Goal: Task Accomplishment & Management: Manage account settings

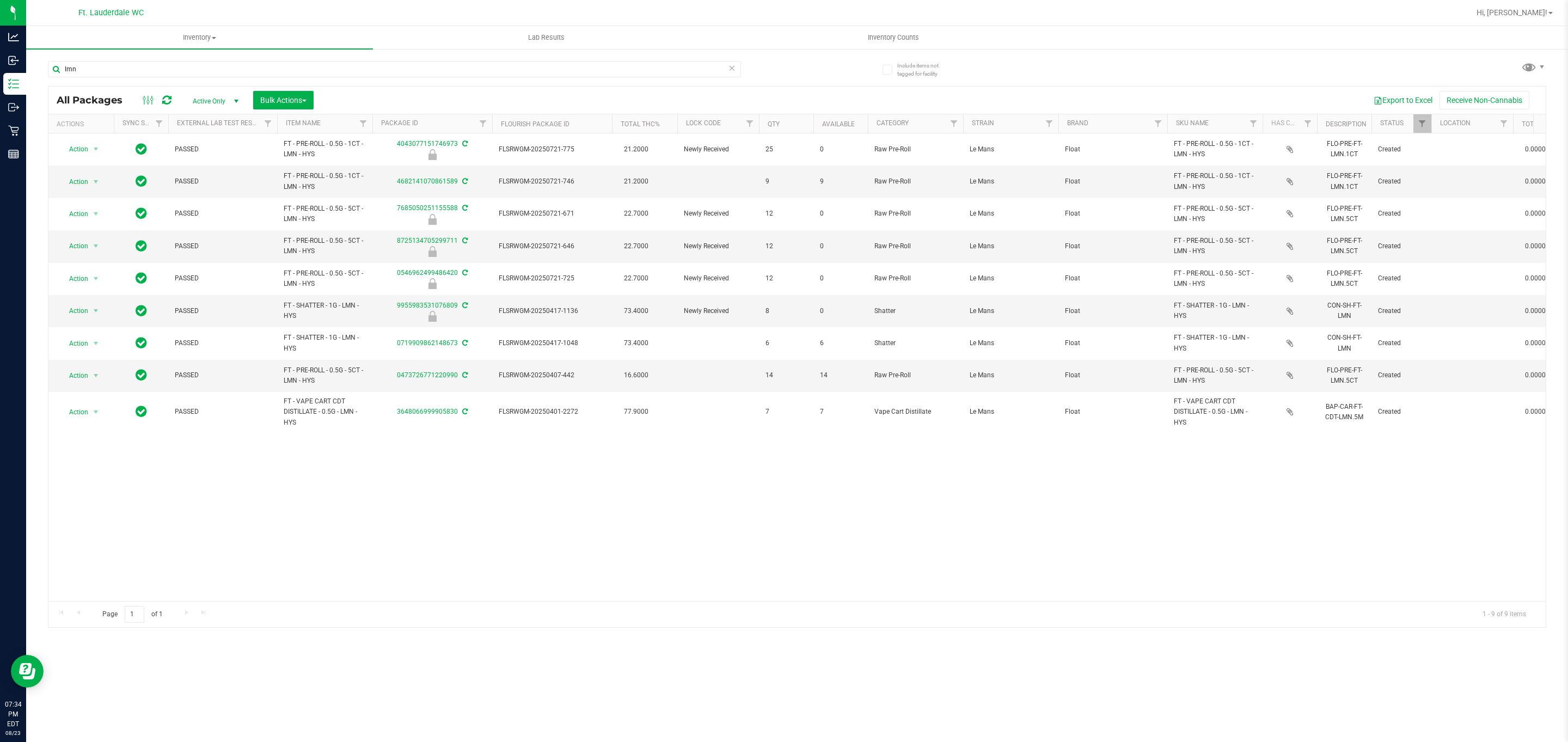
type input "lmn"
click at [558, 479] on div "Action Action Edit attributes Global inventory Locate package Package audit log…" at bounding box center [797, 367] width 1498 height 468
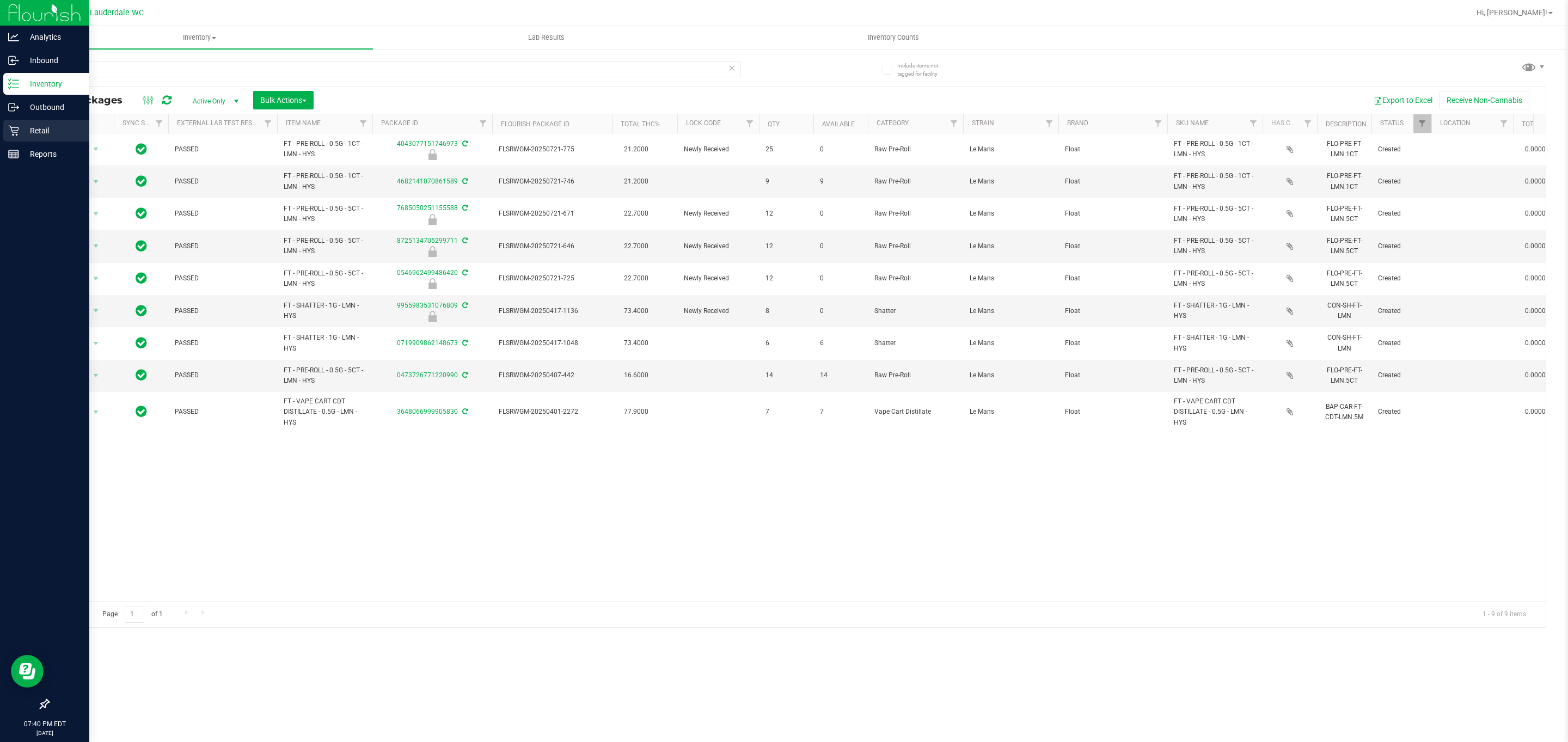
click at [1, 120] on link "Retail" at bounding box center [44, 131] width 89 height 24
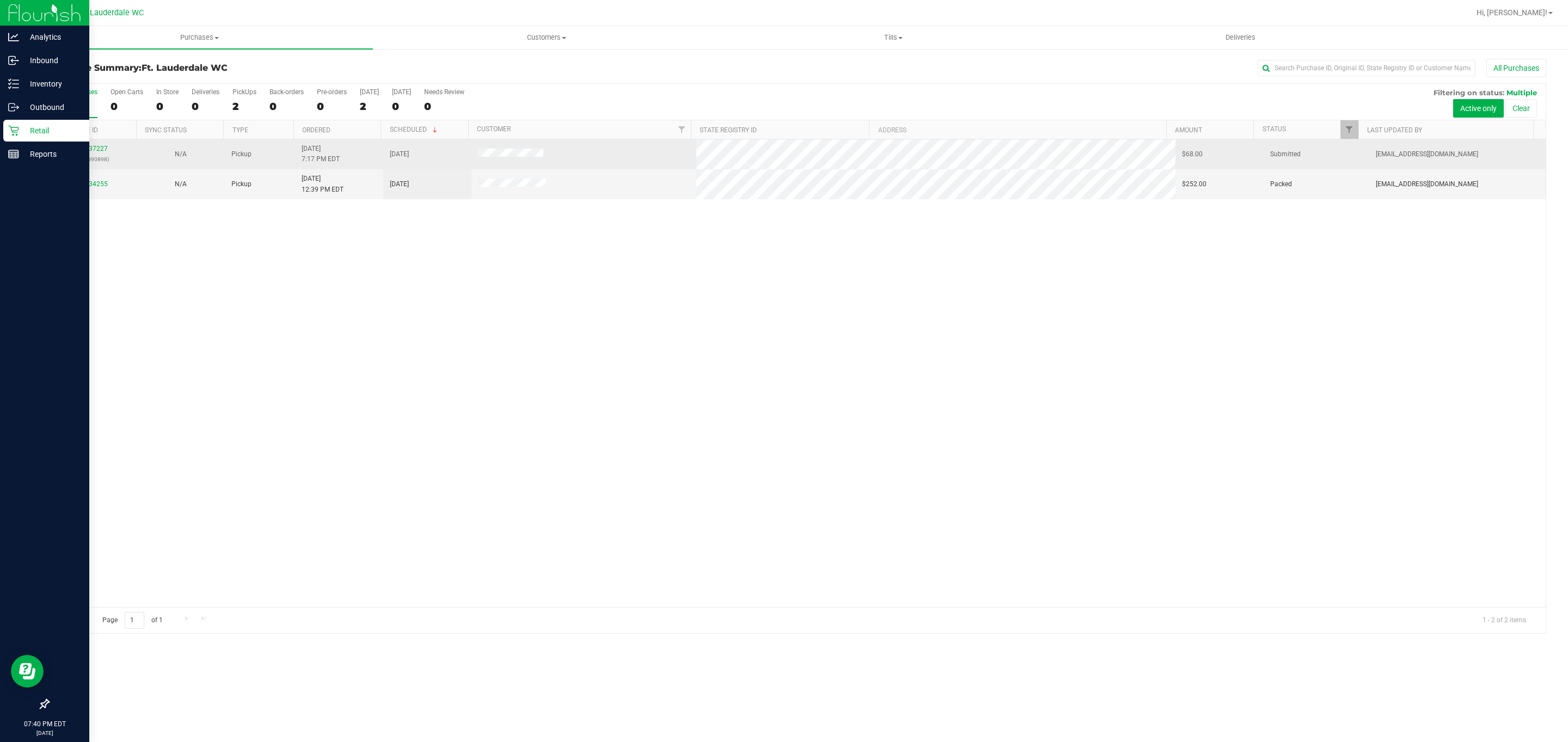
click at [98, 146] on div "11837227 (316890898)" at bounding box center [93, 154] width 75 height 21
click at [98, 146] on link "11837227" at bounding box center [93, 149] width 30 height 8
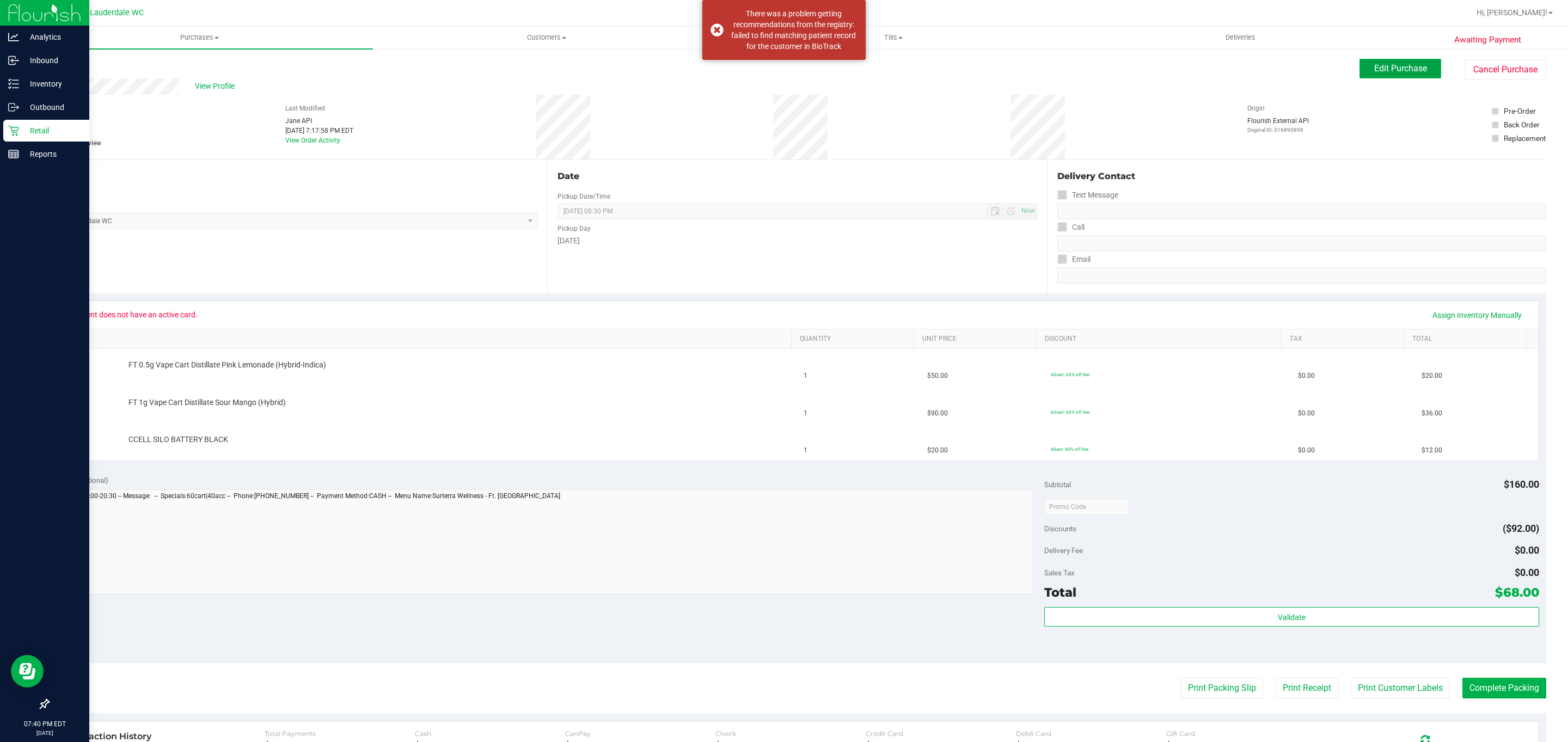
click at [1374, 65] on span "Edit Purchase" at bounding box center [1401, 68] width 53 height 10
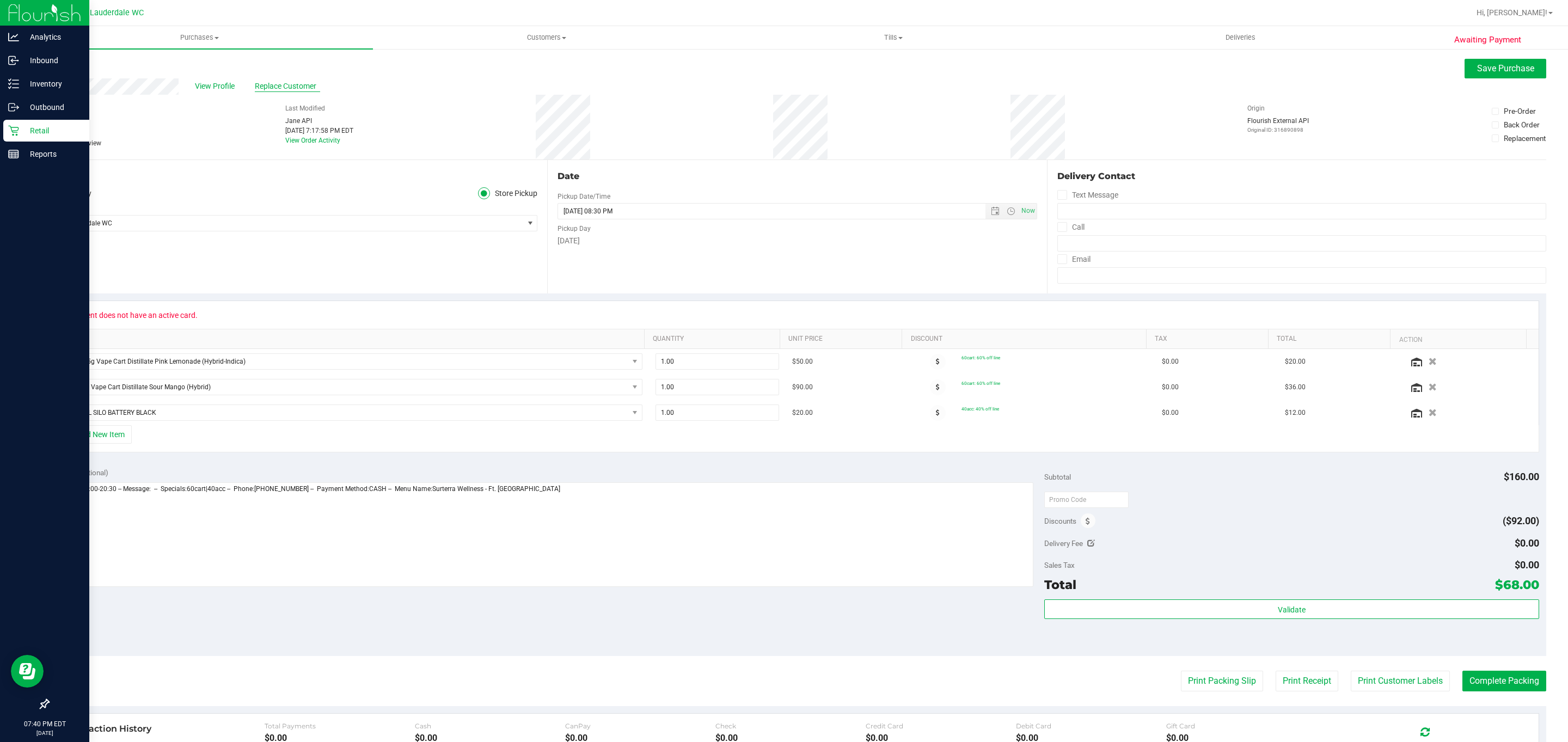
click at [276, 83] on span "Replace Customer" at bounding box center [287, 86] width 65 height 11
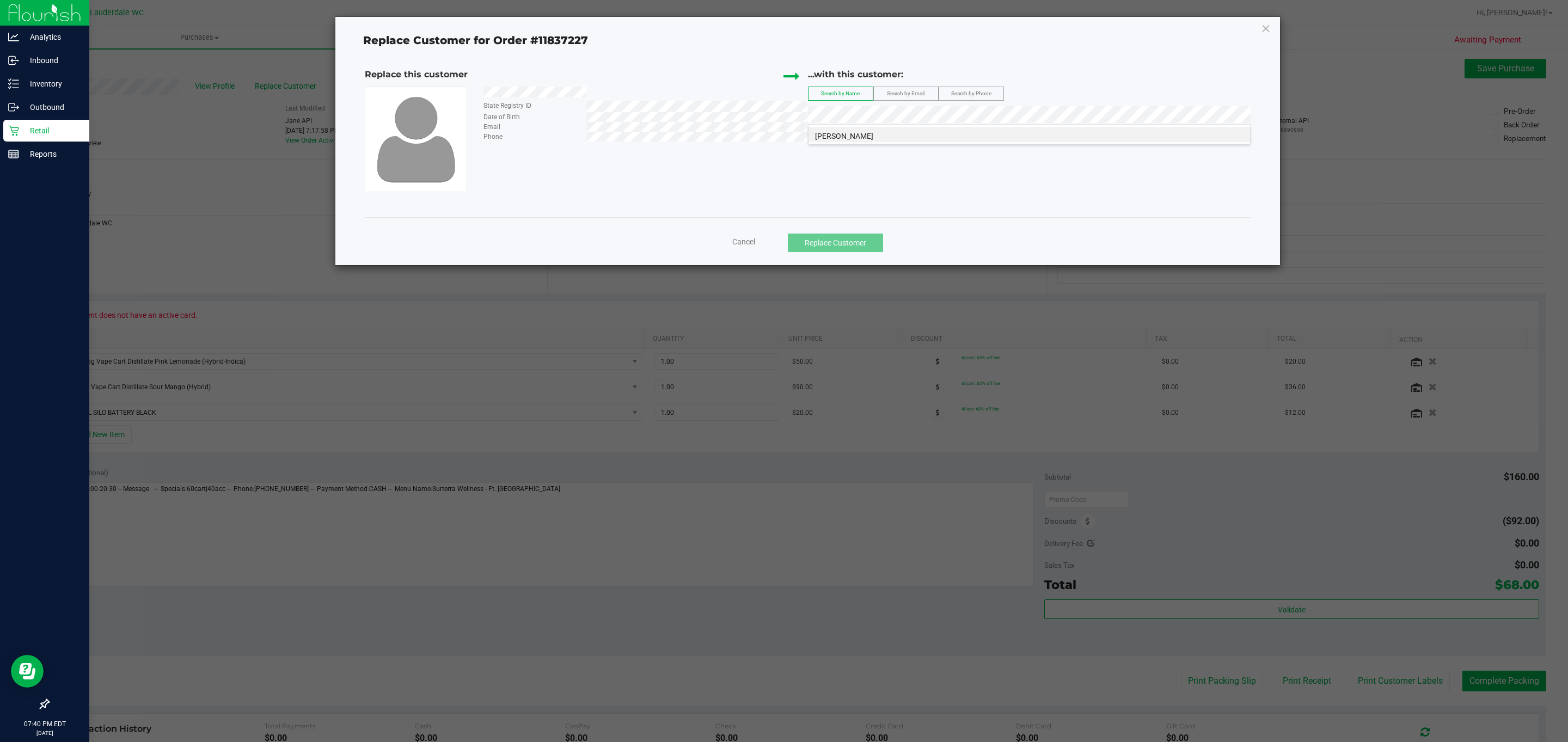
click at [943, 321] on ngb-modal-window "Replace Customer for Order #11837227 Replace this customer State Registry ID Da…" at bounding box center [788, 371] width 1577 height 742
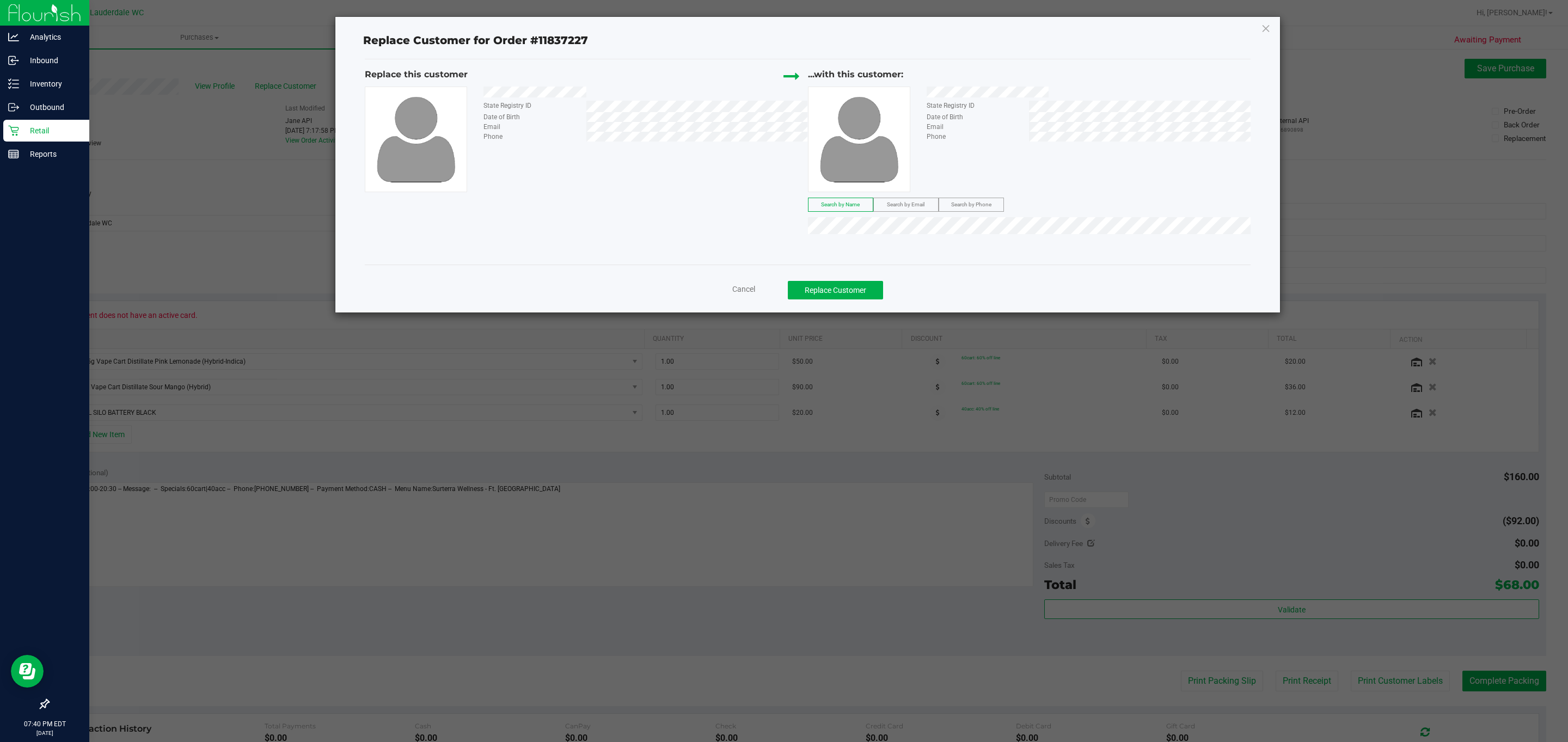
click at [905, 214] on div "...with this customer: State Registry ID Date of Birth Email Phone Search by Na…" at bounding box center [1030, 154] width 443 height 172
click at [861, 292] on button "Replace Customer" at bounding box center [835, 291] width 95 height 19
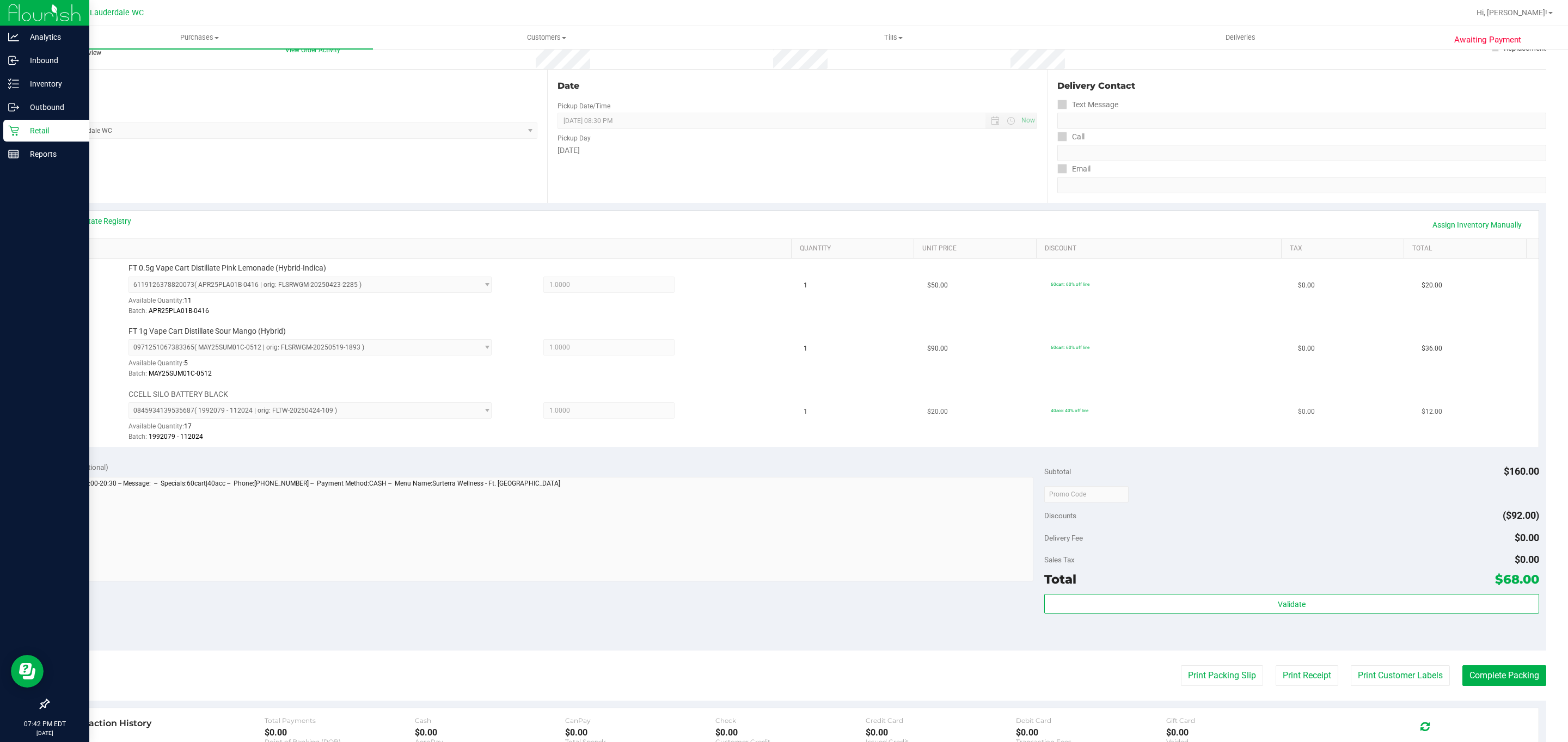
scroll to position [245, 0]
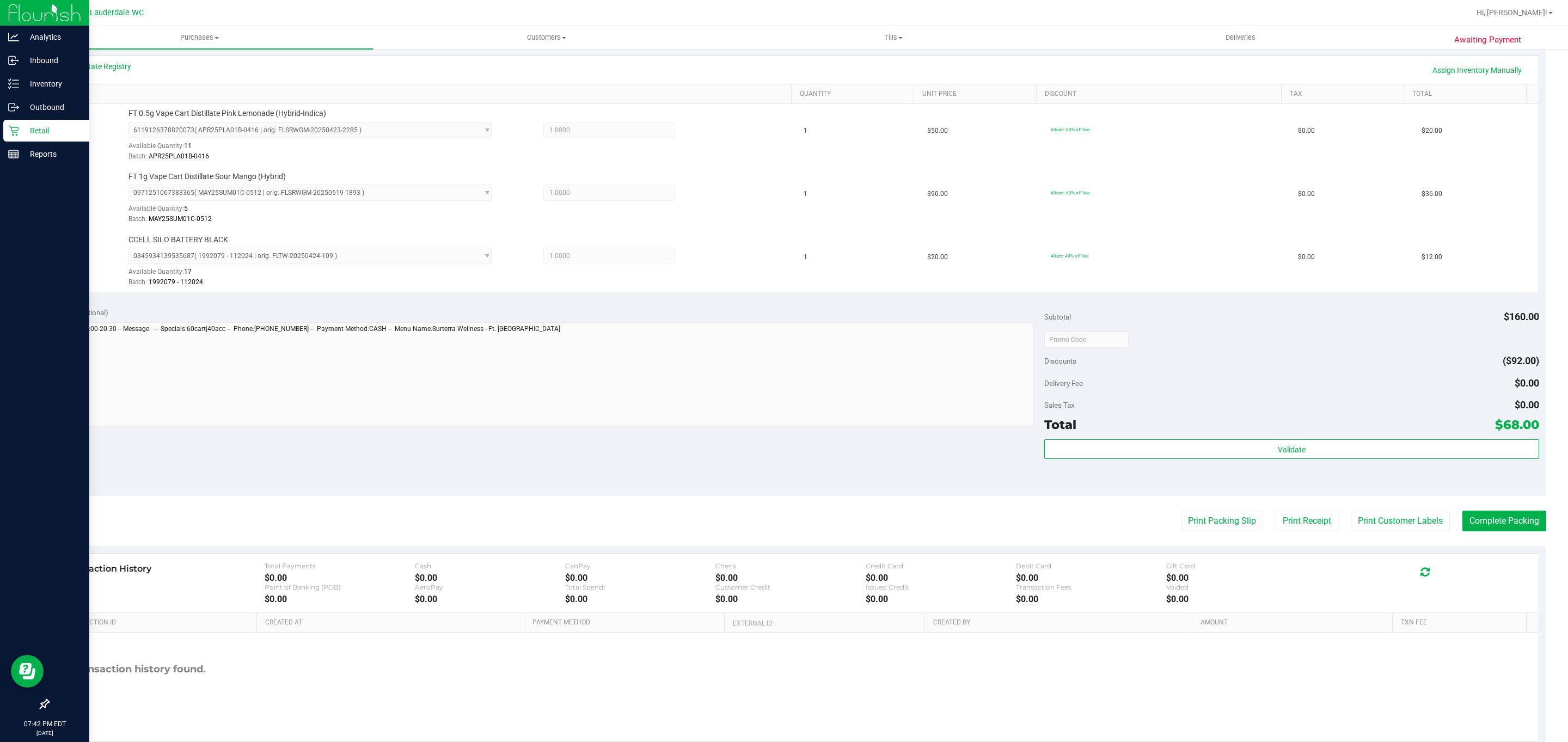
click at [1224, 484] on div "Validate" at bounding box center [1291, 464] width 494 height 49
click at [1222, 468] on div "Validate" at bounding box center [1291, 464] width 494 height 49
click at [1260, 426] on div "Total $68.00" at bounding box center [1291, 424] width 494 height 19
click at [1265, 466] on div "Validate" at bounding box center [1291, 464] width 494 height 49
drag, startPoint x: 1266, startPoint y: 436, endPoint x: 1268, endPoint y: 445, distance: 9.2
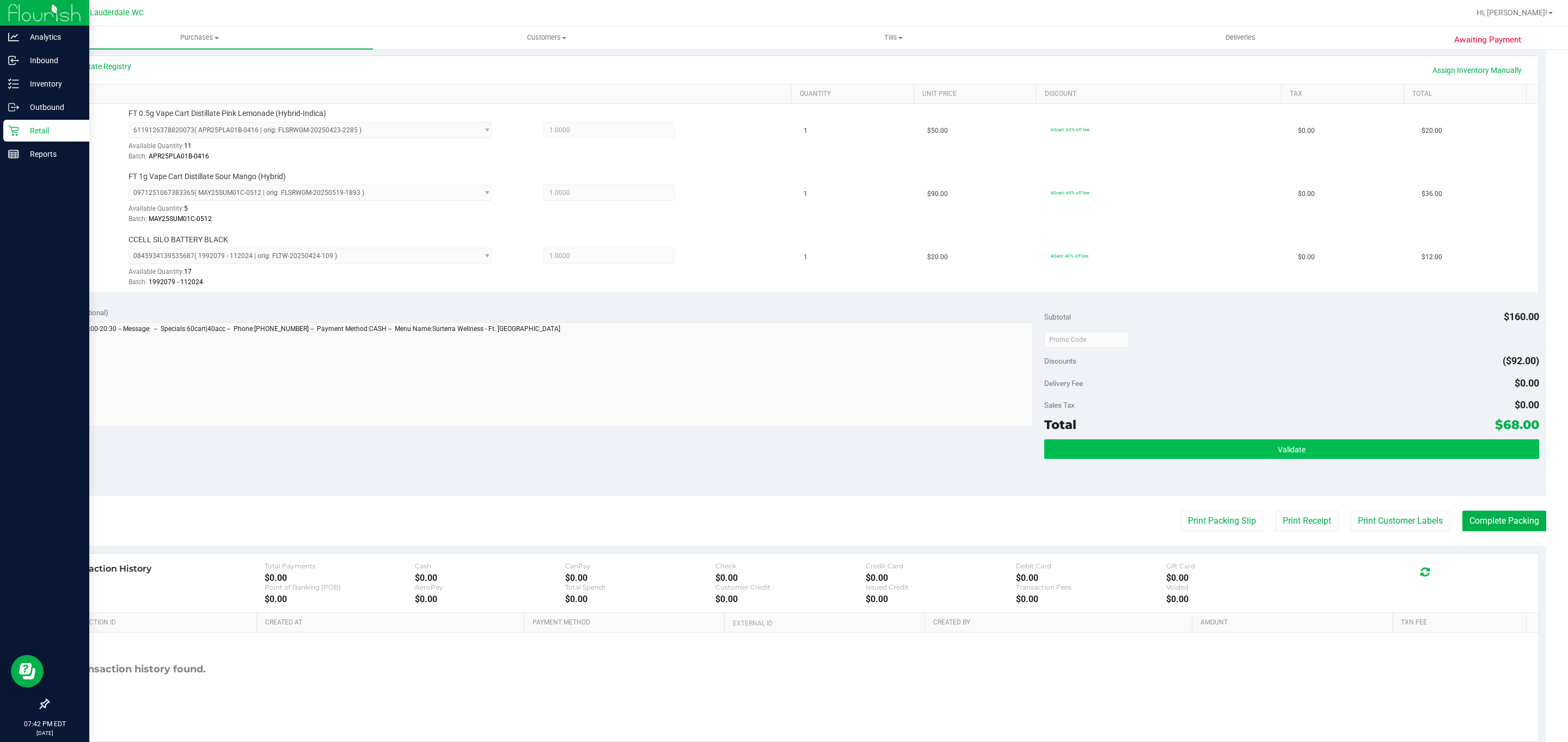
click at [1268, 435] on div "Total $68.00" at bounding box center [1291, 424] width 494 height 19
click at [1269, 448] on button "Validate" at bounding box center [1291, 449] width 494 height 19
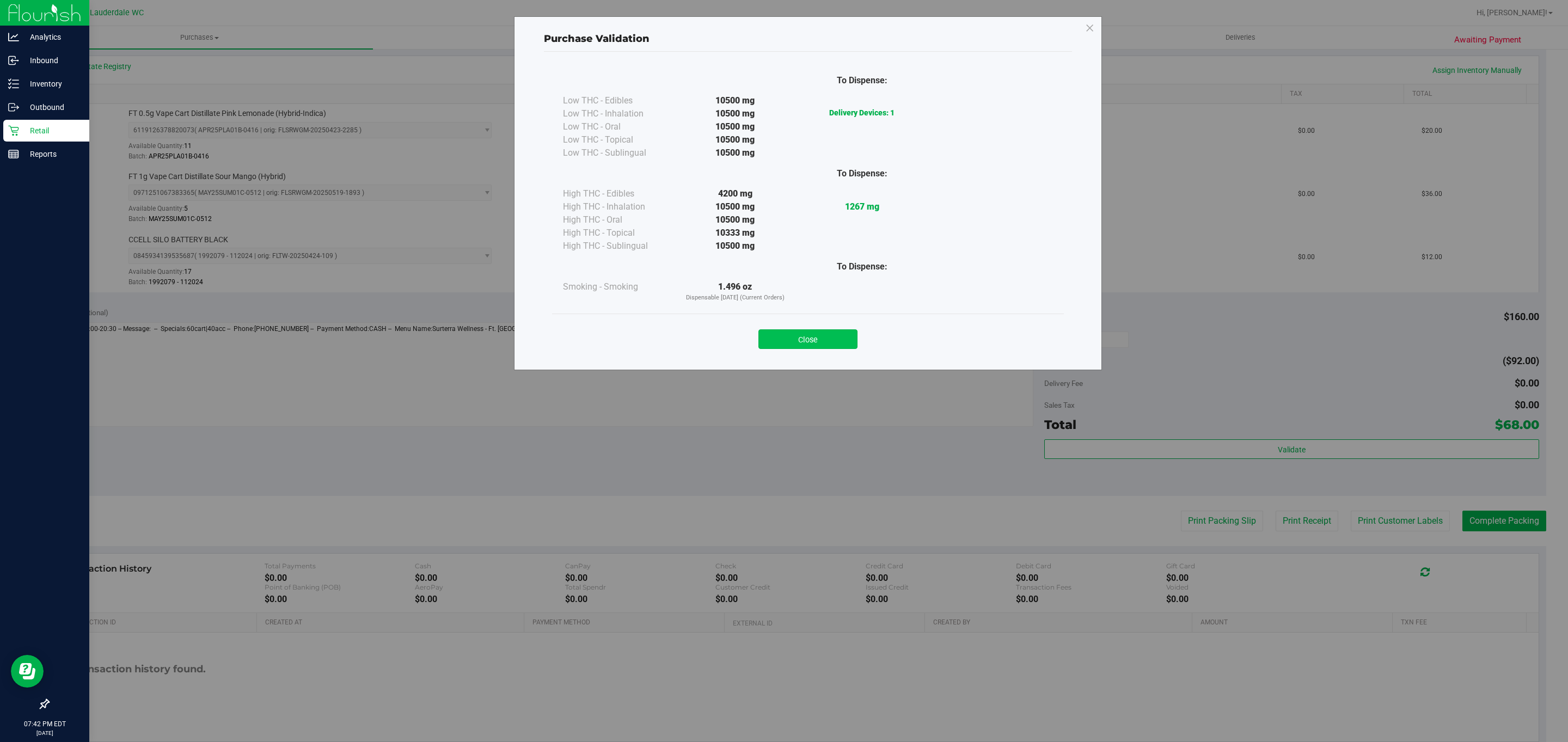
click at [820, 331] on button "Close" at bounding box center [808, 339] width 99 height 19
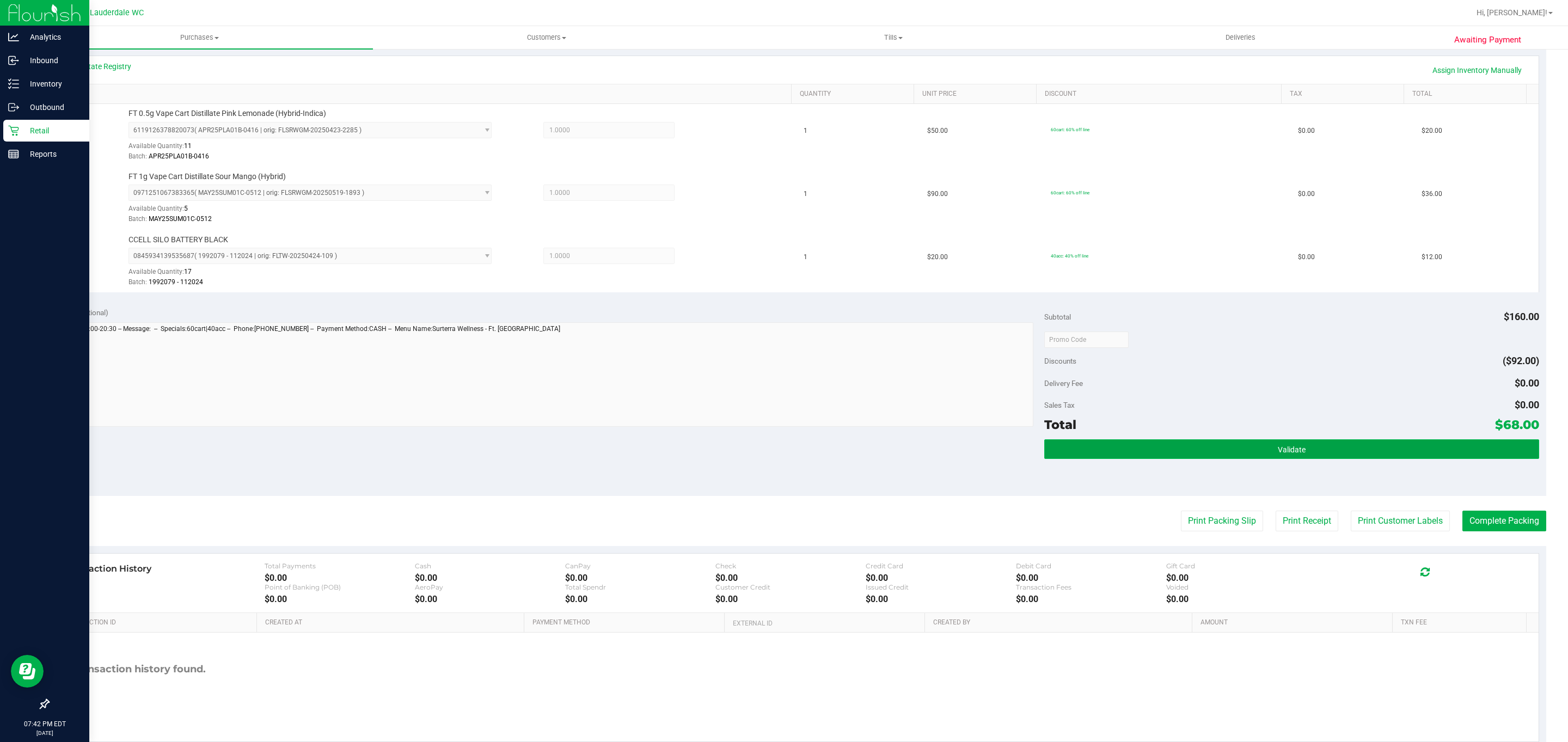
click at [1250, 446] on button "Validate" at bounding box center [1291, 449] width 494 height 19
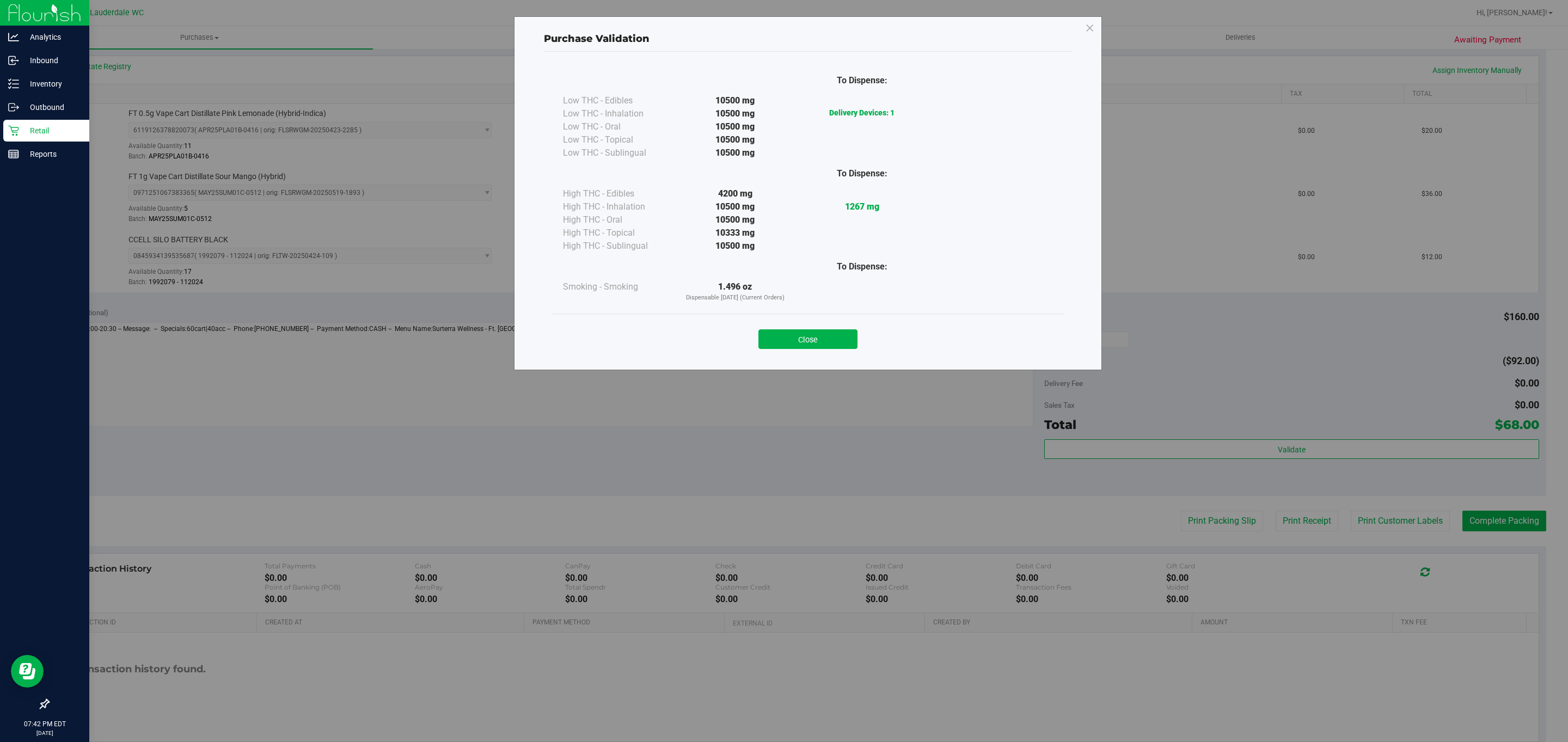
click at [796, 329] on div "Close" at bounding box center [808, 336] width 496 height 27
click at [809, 345] on button "Close" at bounding box center [808, 339] width 99 height 19
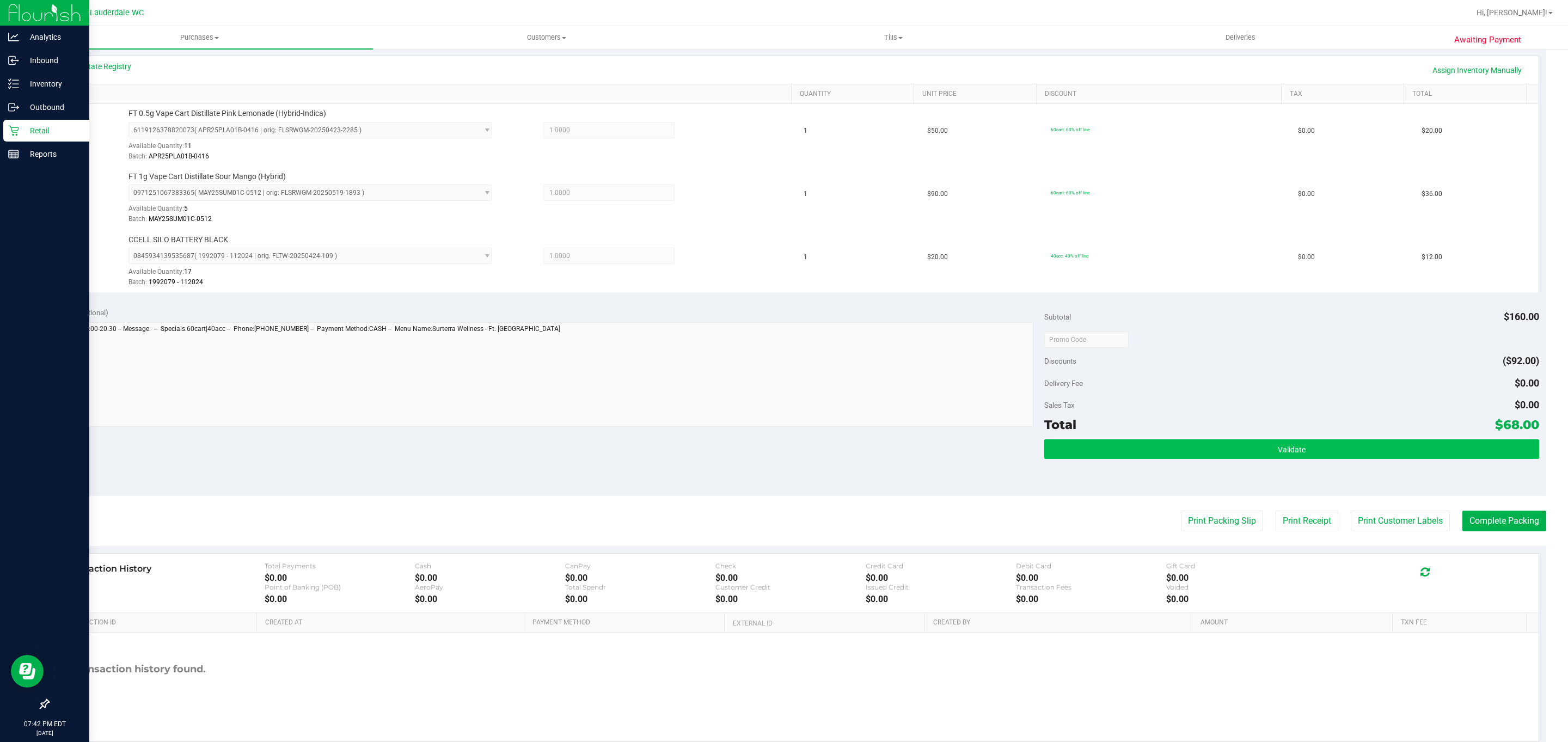
drag, startPoint x: 1312, startPoint y: 471, endPoint x: 1304, endPoint y: 451, distance: 21.5
click at [1311, 464] on div "Validate" at bounding box center [1291, 464] width 494 height 49
click at [1304, 451] on button "Validate" at bounding box center [1291, 449] width 494 height 19
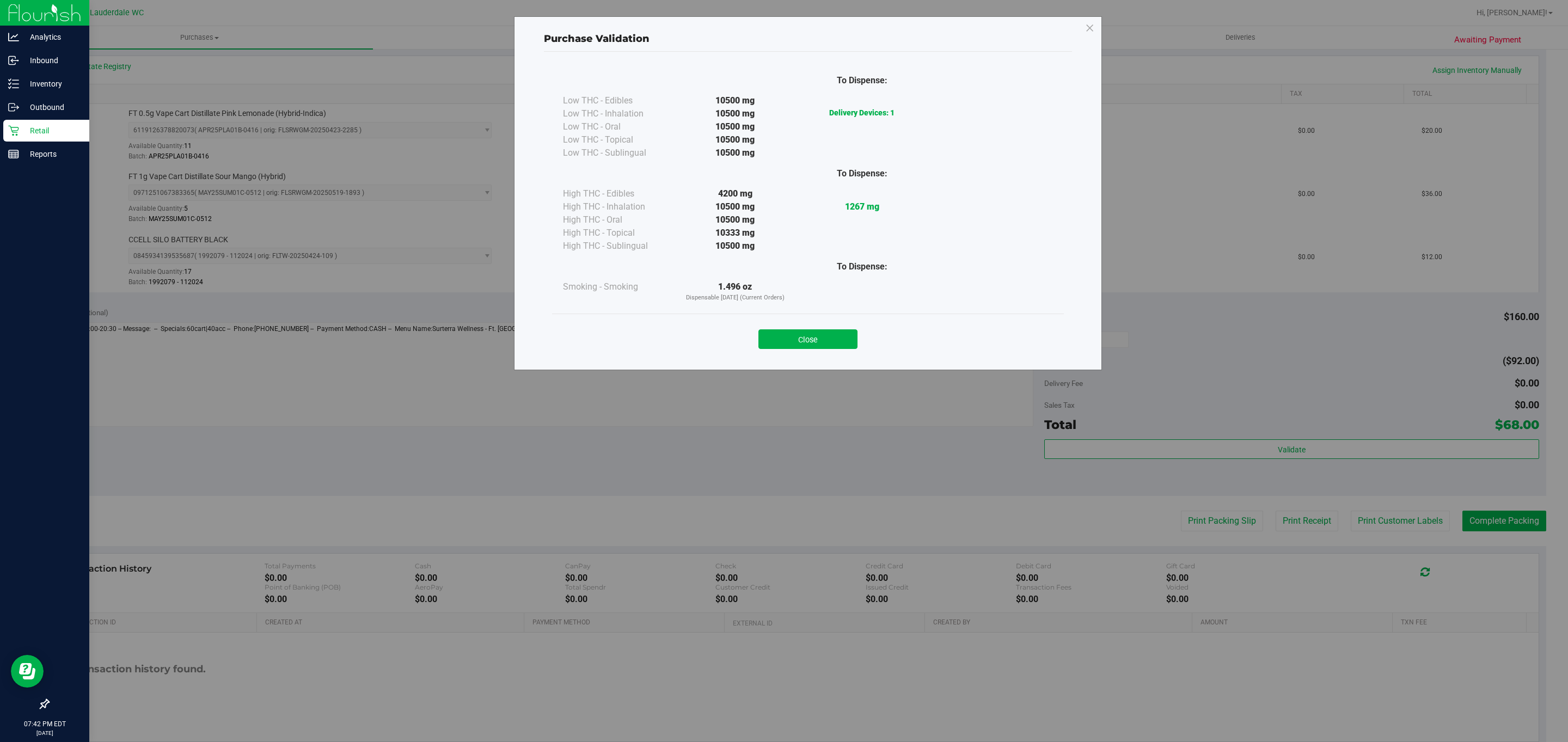
drag, startPoint x: 741, startPoint y: 327, endPoint x: 791, endPoint y: 326, distance: 50.0
click at [752, 327] on div "Close" at bounding box center [808, 336] width 496 height 27
drag, startPoint x: 791, startPoint y: 326, endPoint x: 798, endPoint y: 326, distance: 7.0
click at [794, 326] on div "Close" at bounding box center [808, 336] width 496 height 27
click at [801, 339] on button "Close" at bounding box center [808, 339] width 99 height 19
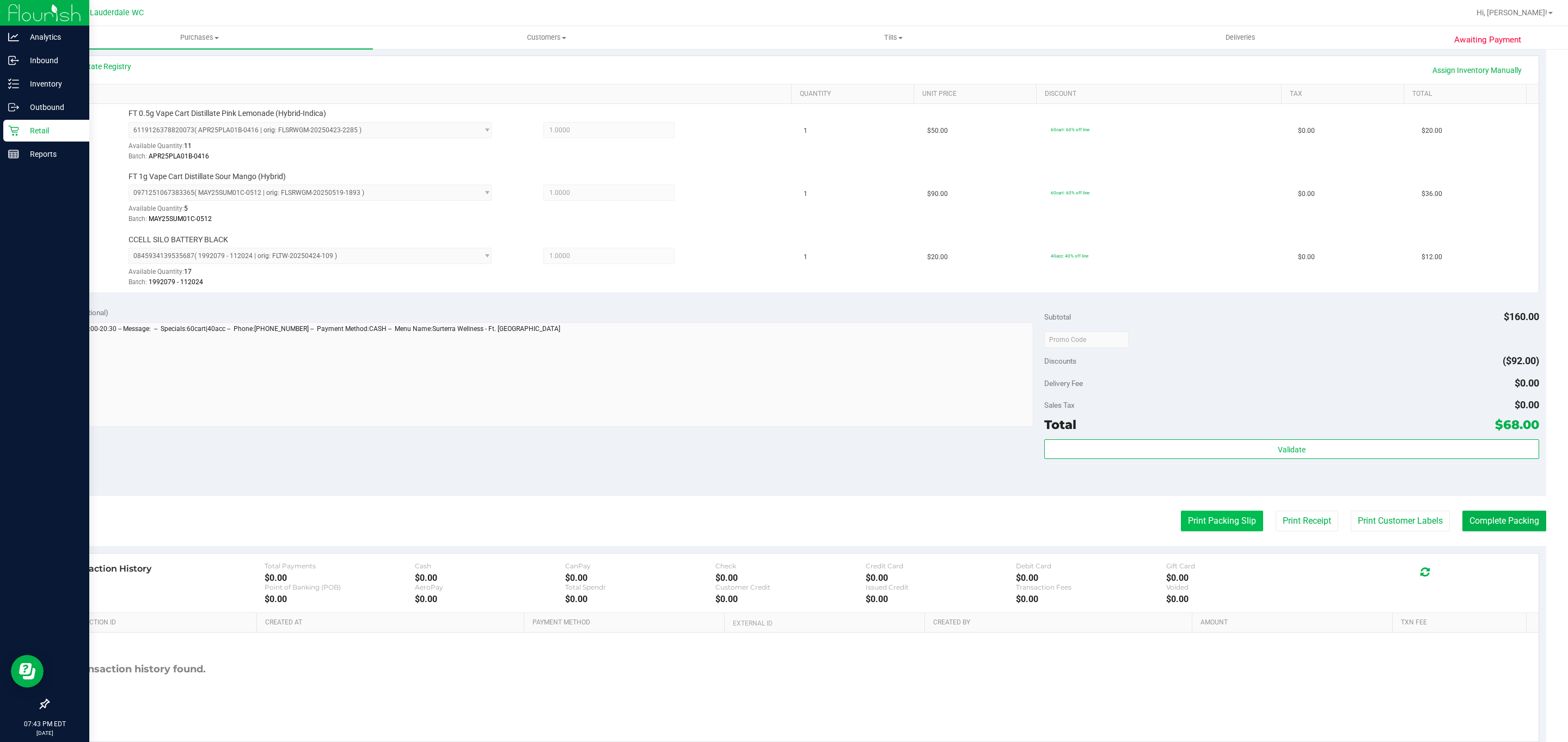
click at [1185, 517] on button "Print Packing Slip" at bounding box center [1222, 521] width 83 height 21
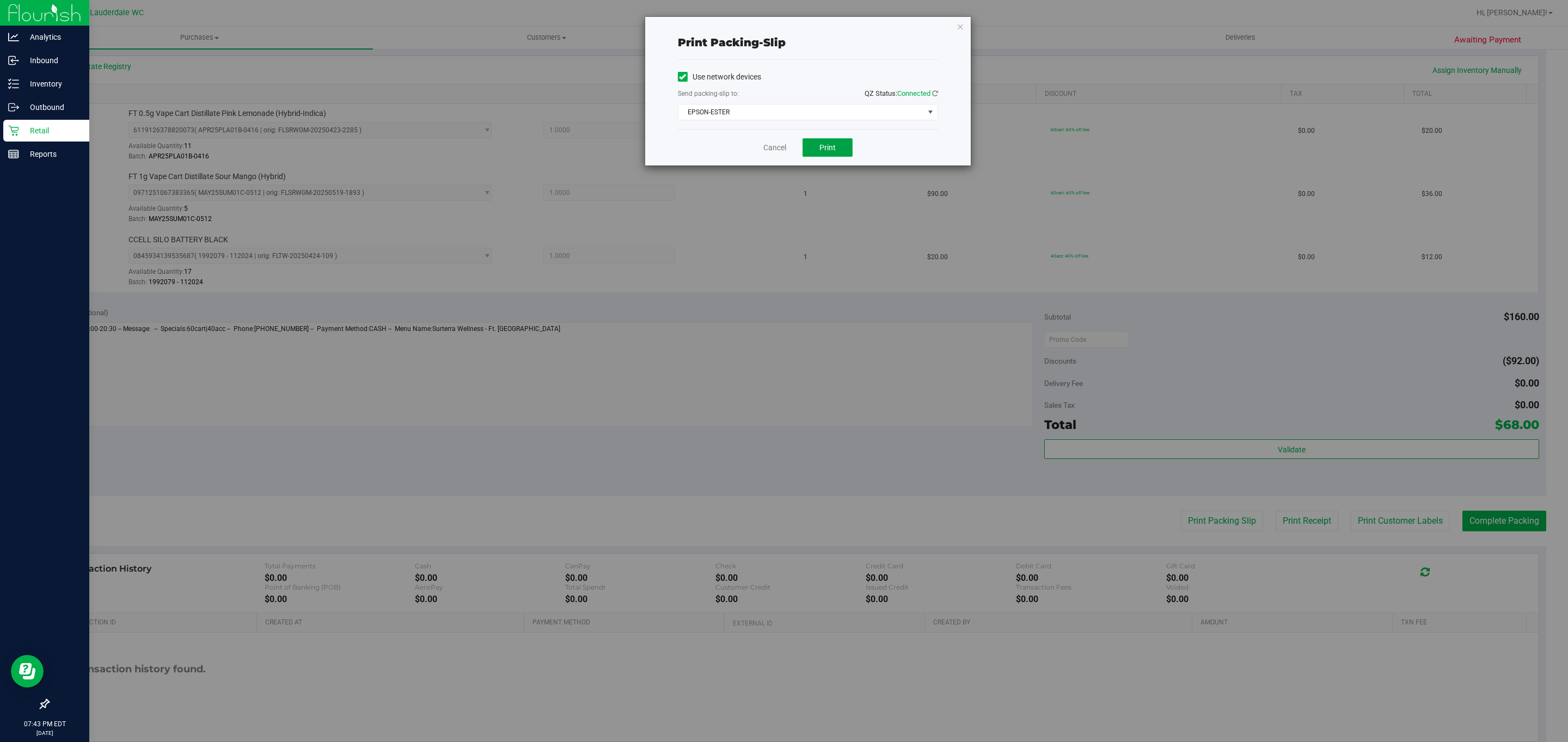
click at [835, 157] on button "Print" at bounding box center [828, 148] width 50 height 19
click at [771, 146] on link "Cancel" at bounding box center [775, 148] width 23 height 11
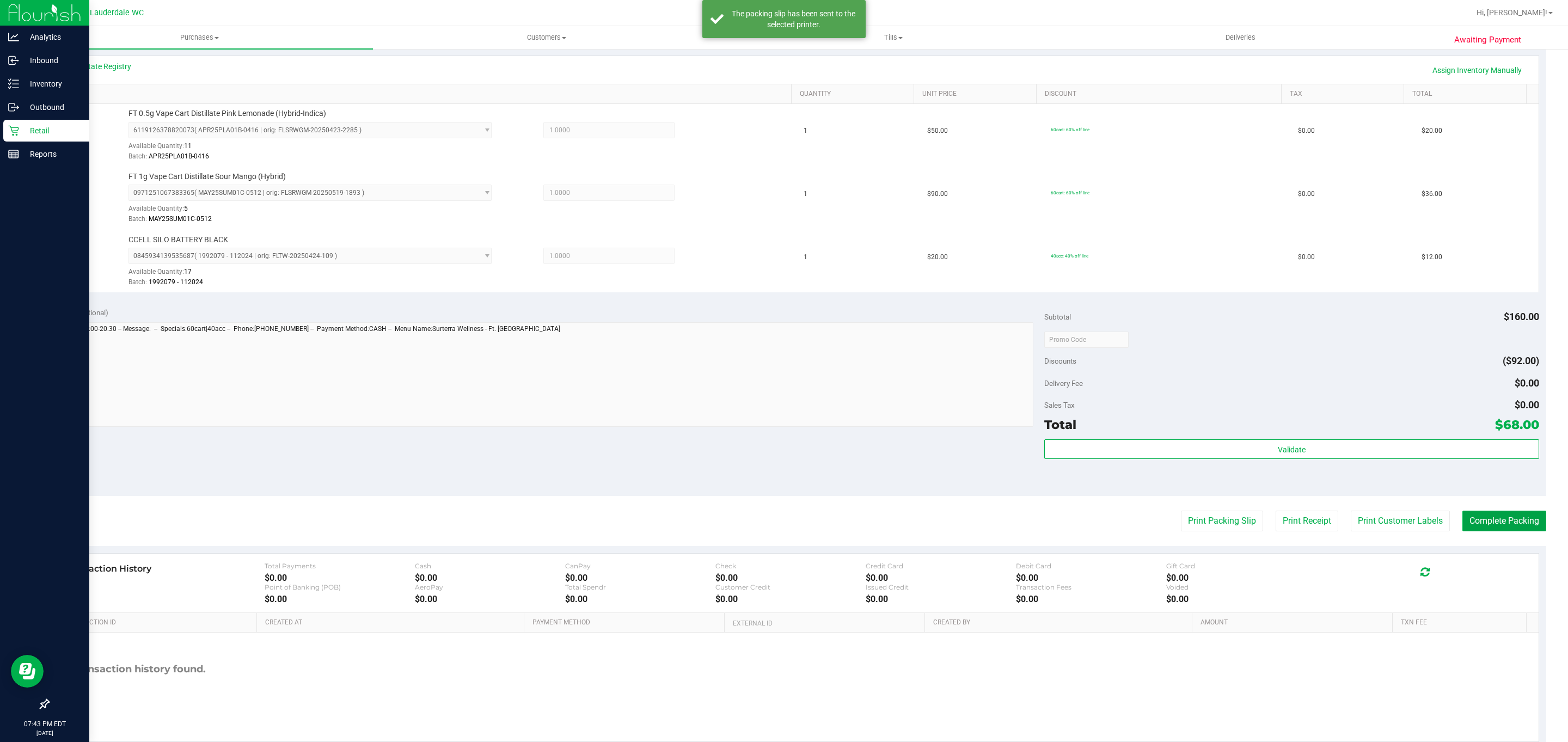
click at [1488, 527] on button "Complete Packing" at bounding box center [1504, 521] width 84 height 21
